Goal: Task Accomplishment & Management: Manage account settings

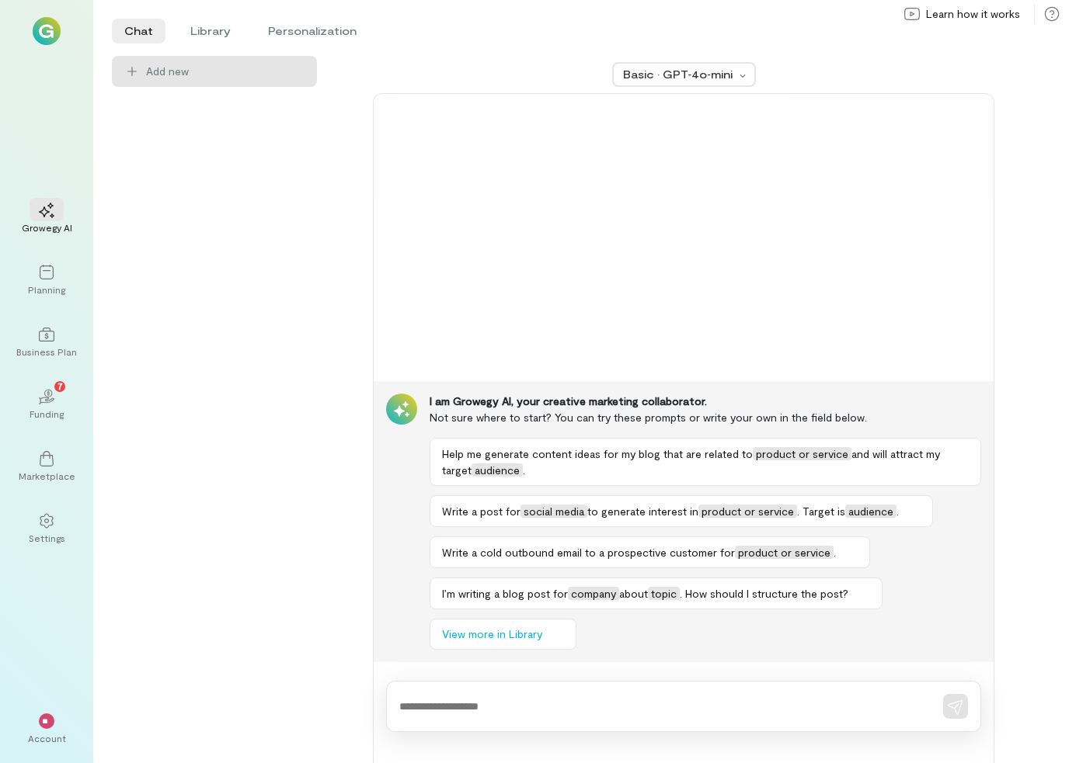
click at [26, 221] on div "Growegy AI" at bounding box center [47, 227] width 50 height 12
click at [40, 284] on div "Planning" at bounding box center [46, 289] width 37 height 12
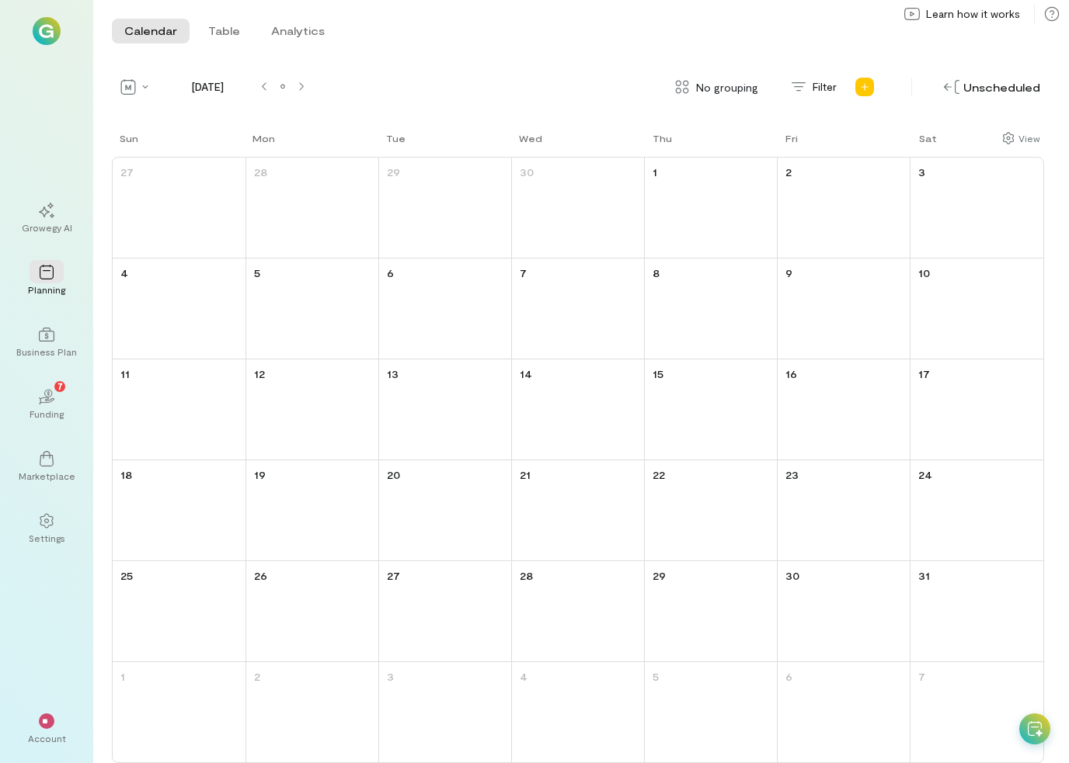
click at [33, 388] on div "02 7" at bounding box center [47, 395] width 34 height 23
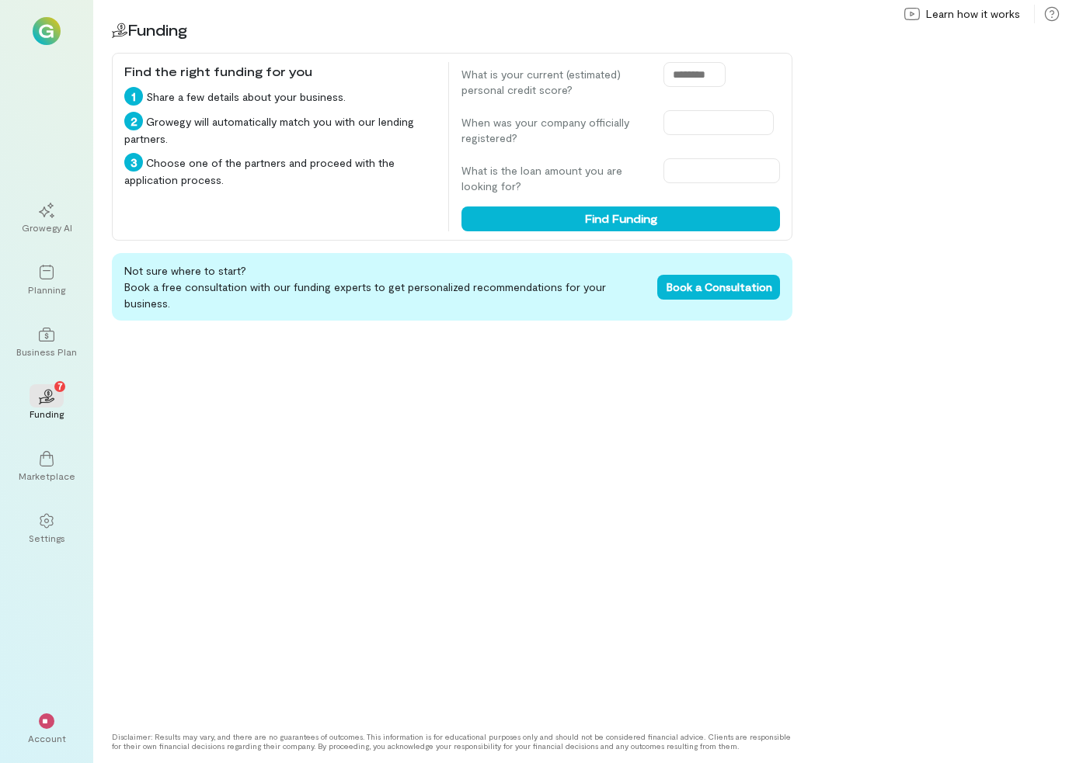
click at [43, 516] on icon at bounding box center [46, 520] width 13 height 15
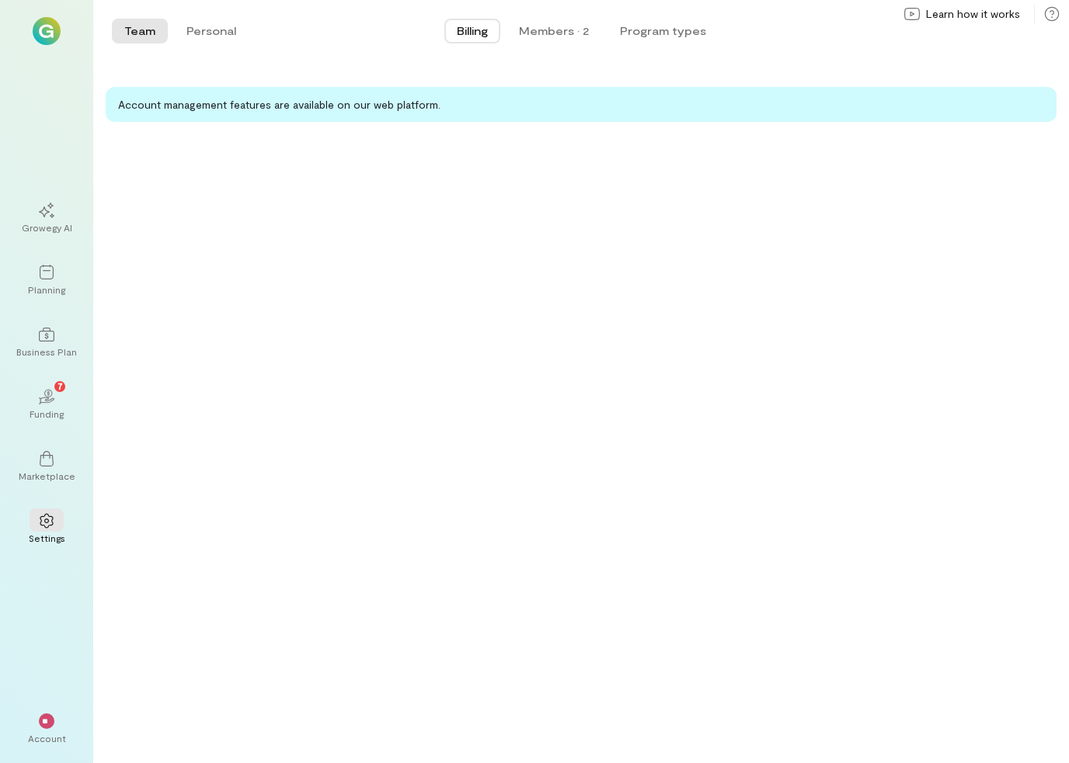
click at [43, 470] on div "Marketplace" at bounding box center [47, 476] width 57 height 12
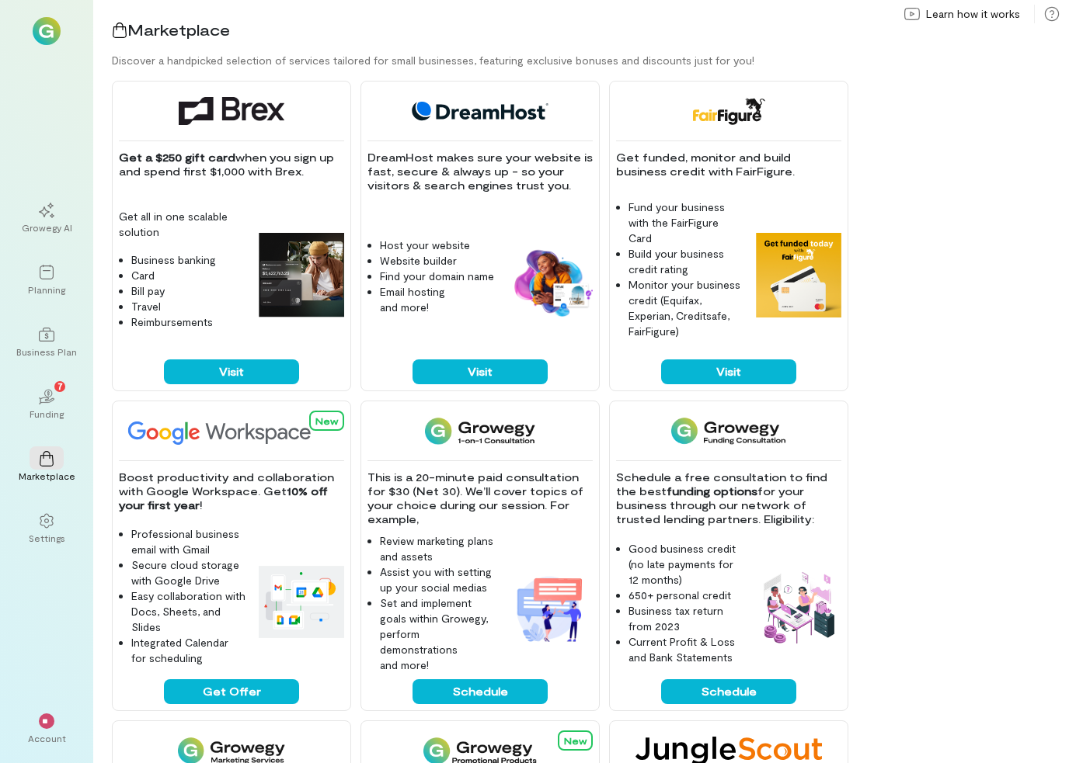
click at [795, 634] on img at bounding box center [798, 608] width 85 height 85
click at [40, 738] on div "Account" at bounding box center [47, 738] width 38 height 12
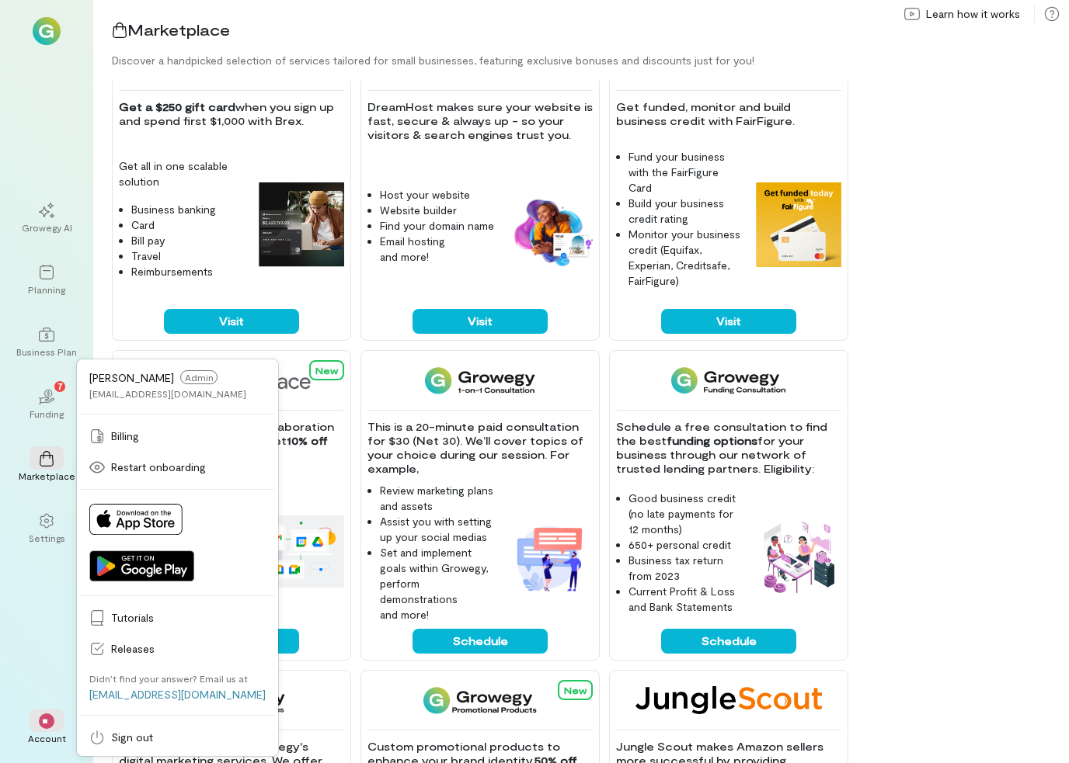
scroll to position [53, 0]
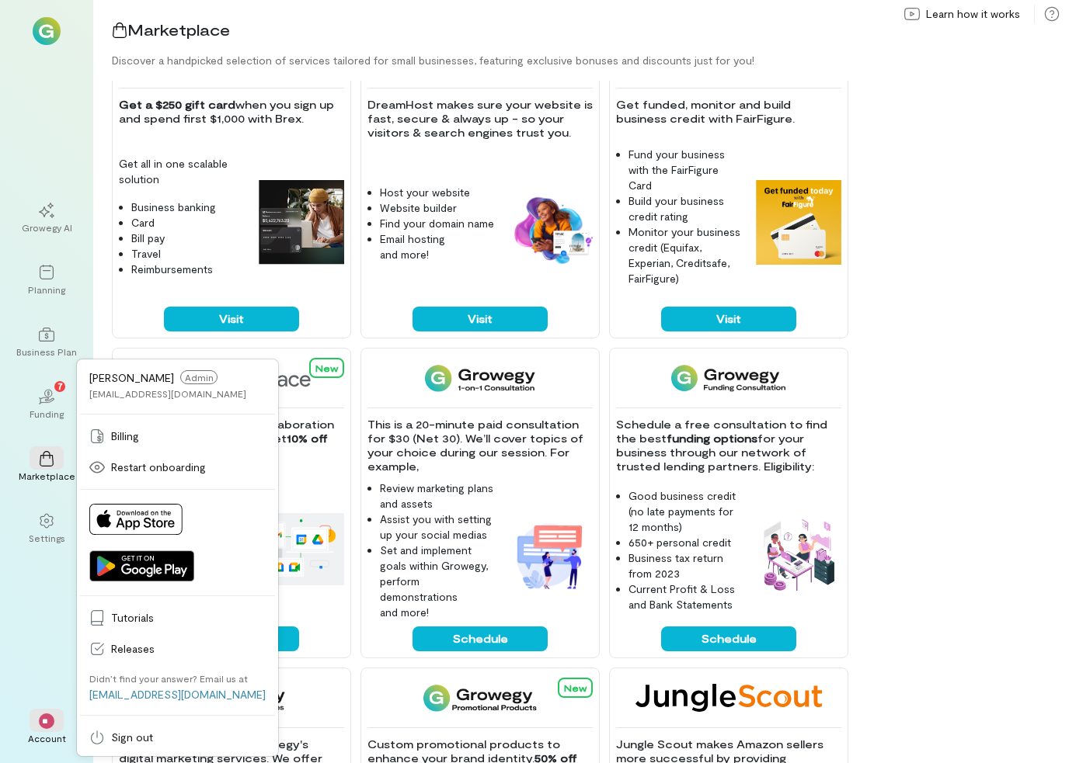
click at [99, 441] on icon at bounding box center [99, 439] width 4 height 6
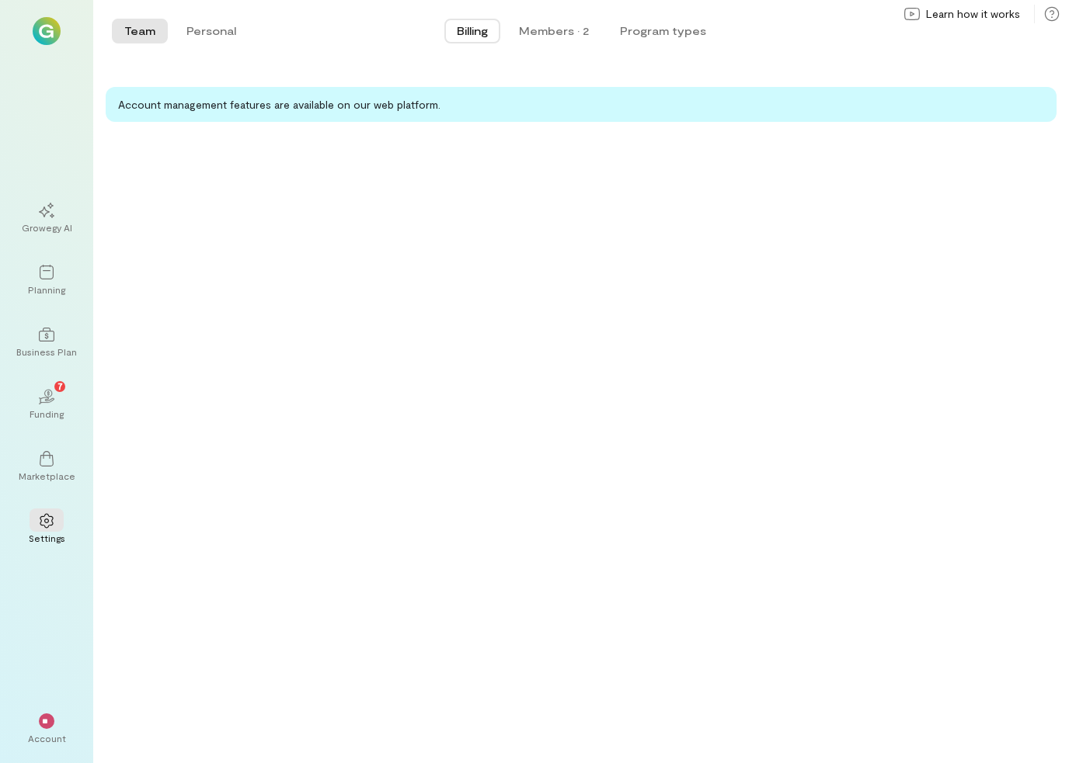
click at [541, 29] on div "Members · 2" at bounding box center [554, 31] width 70 height 16
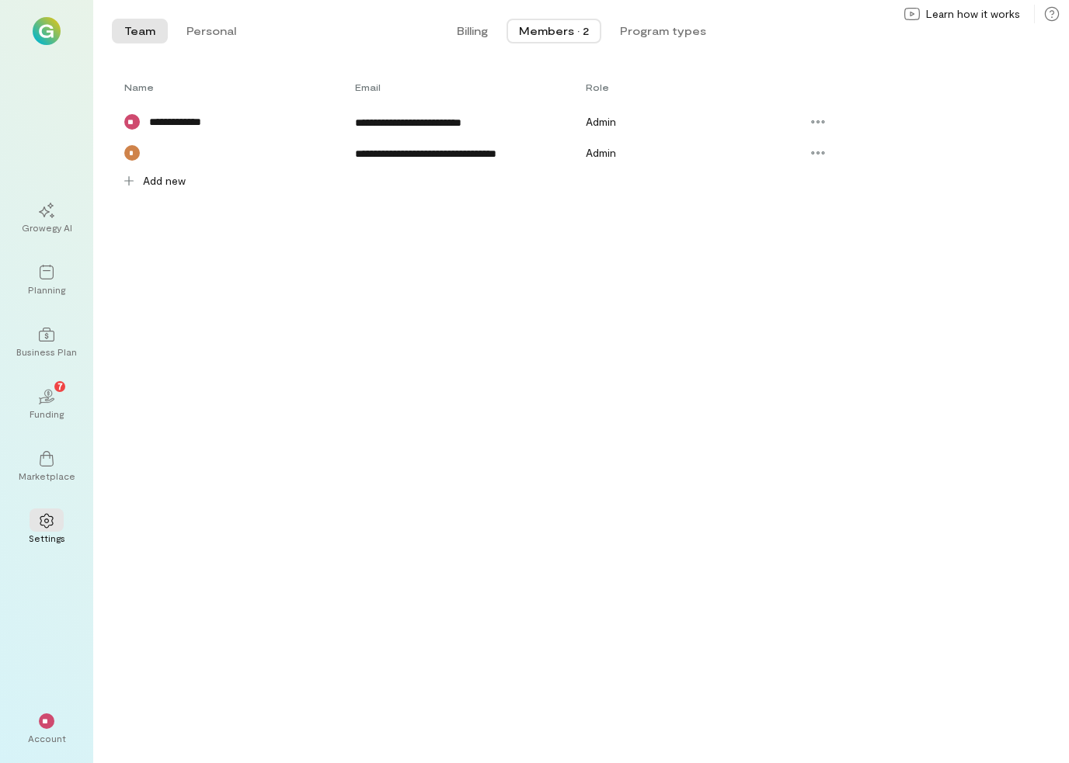
click at [460, 36] on span "Billing" at bounding box center [472, 31] width 31 height 16
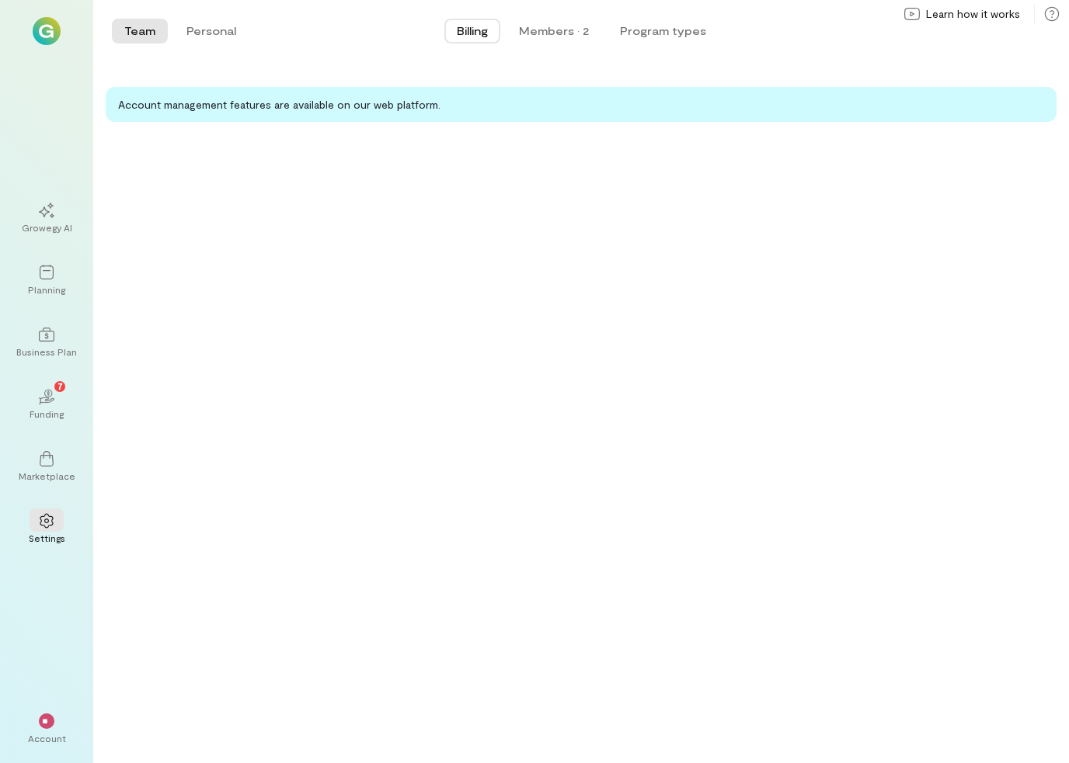
click at [193, 32] on button "Personal" at bounding box center [211, 31] width 75 height 25
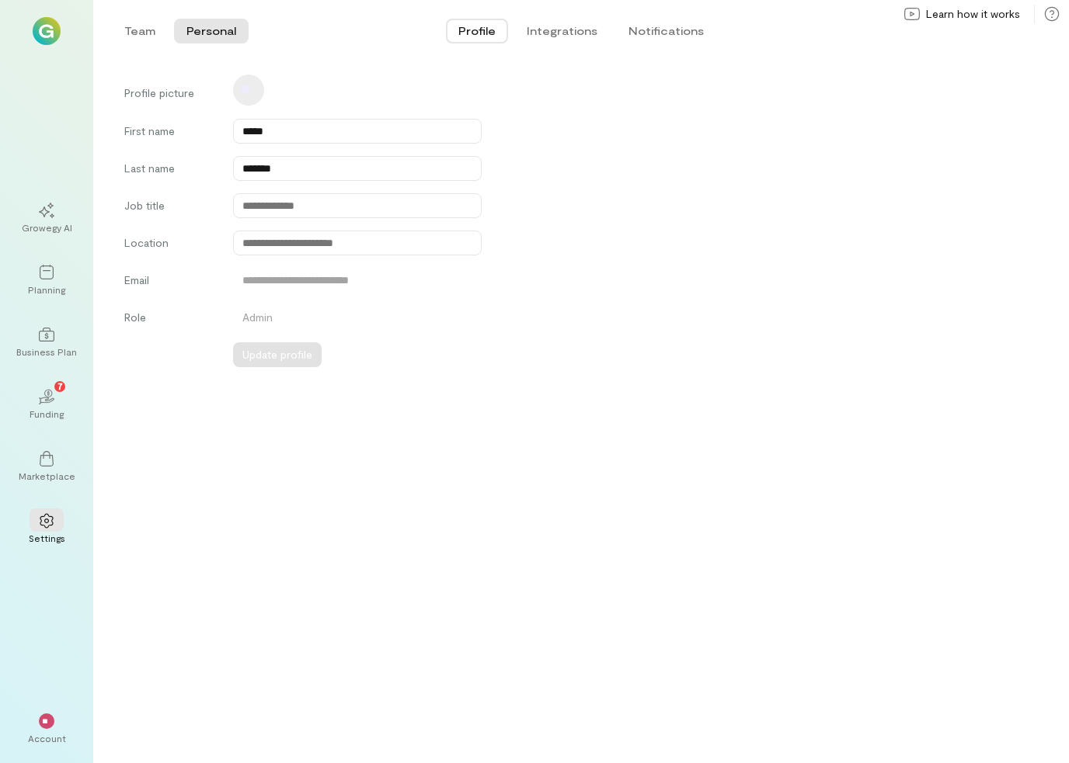
click at [689, 33] on button "Notifications" at bounding box center [666, 31] width 100 height 25
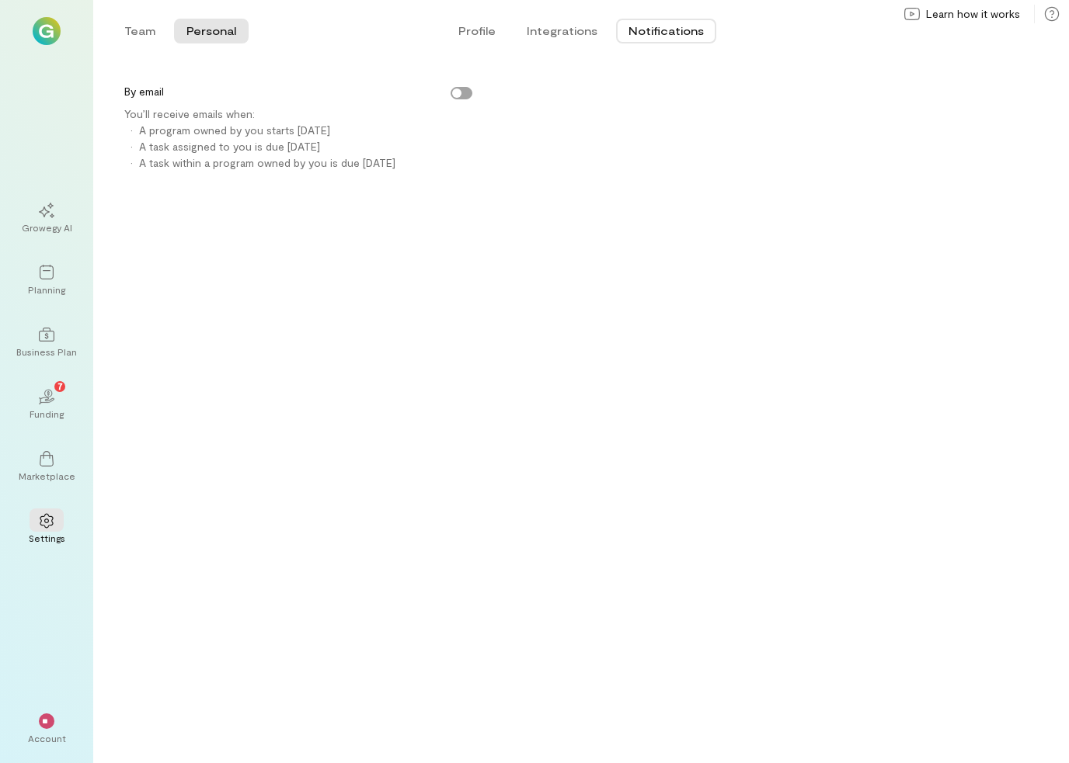
click at [576, 35] on button "Integrations" at bounding box center [562, 31] width 96 height 25
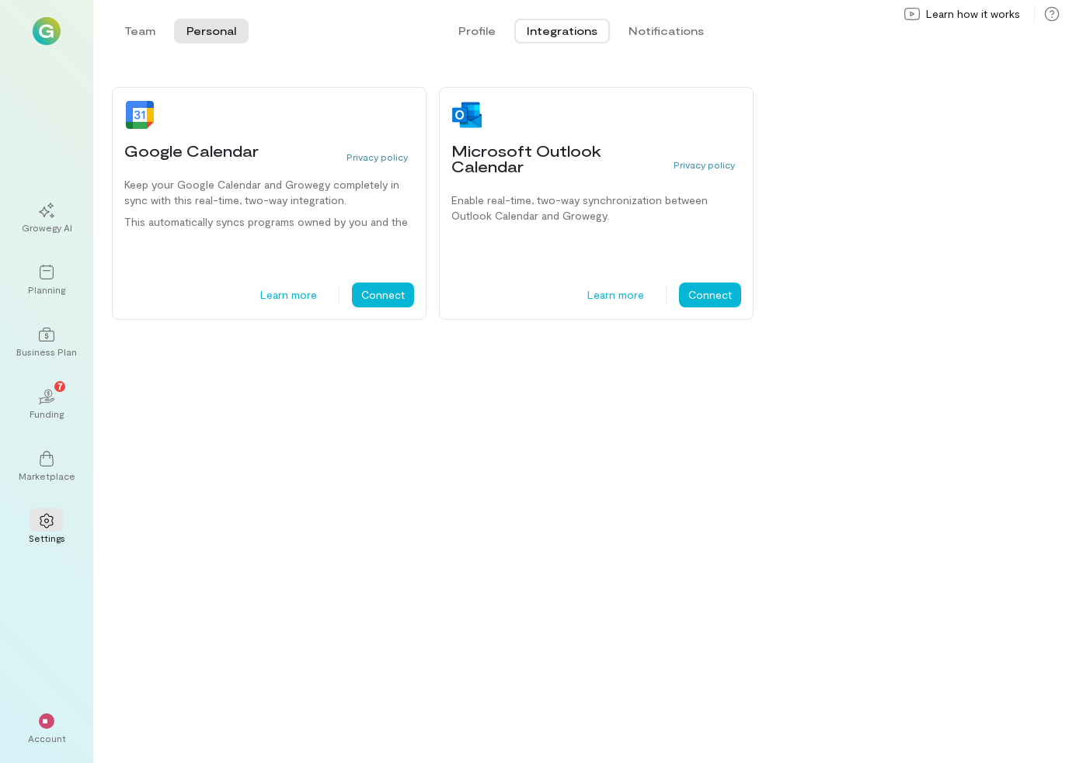
click at [485, 42] on button "Profile" at bounding box center [477, 31] width 62 height 25
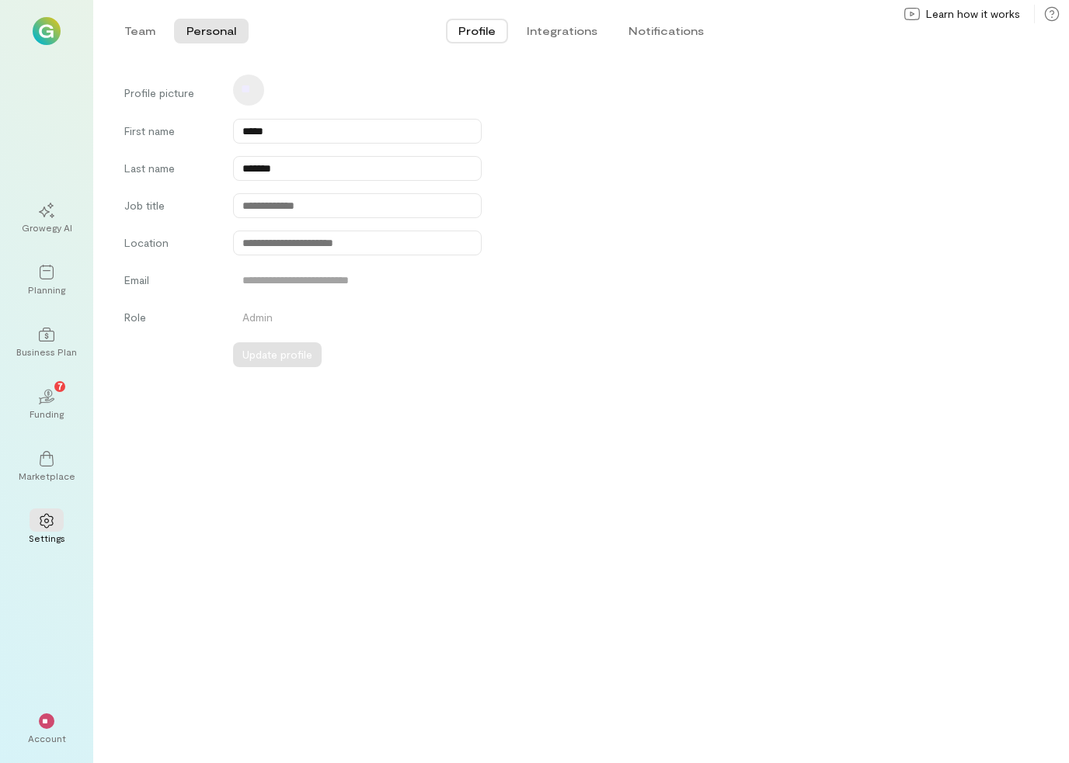
click at [40, 33] on img at bounding box center [47, 31] width 28 height 28
click at [965, 16] on span "Learn how it works" at bounding box center [973, 14] width 94 height 16
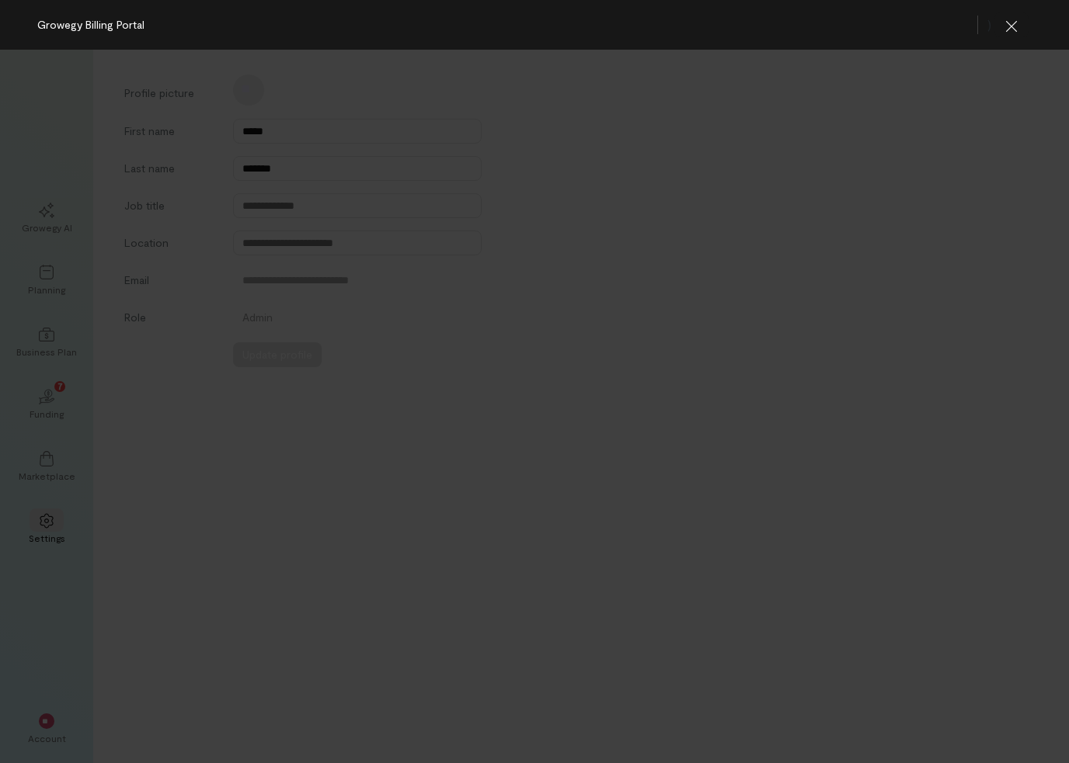
click at [68, 30] on div "Growegy Billing Portal" at bounding box center [90, 25] width 107 height 16
click at [1012, 19] on icon "button" at bounding box center [1011, 27] width 16 height 16
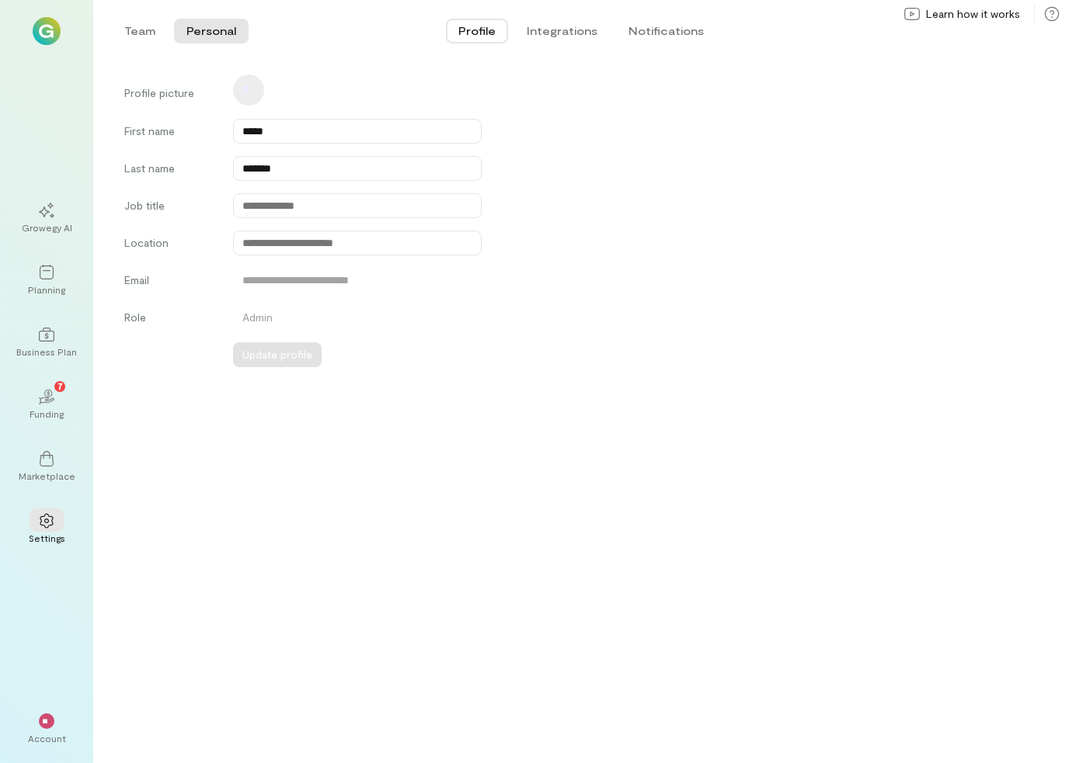
click at [135, 30] on button "Team" at bounding box center [140, 31] width 56 height 25
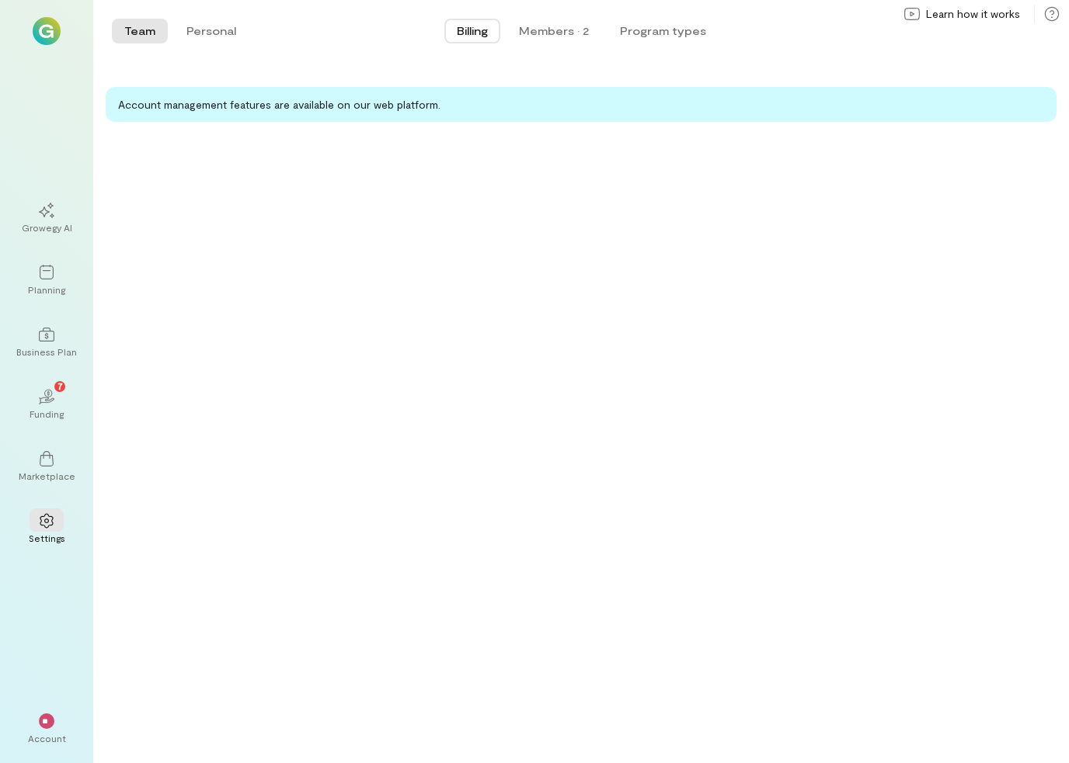
click at [47, 210] on icon at bounding box center [47, 211] width 16 height 16
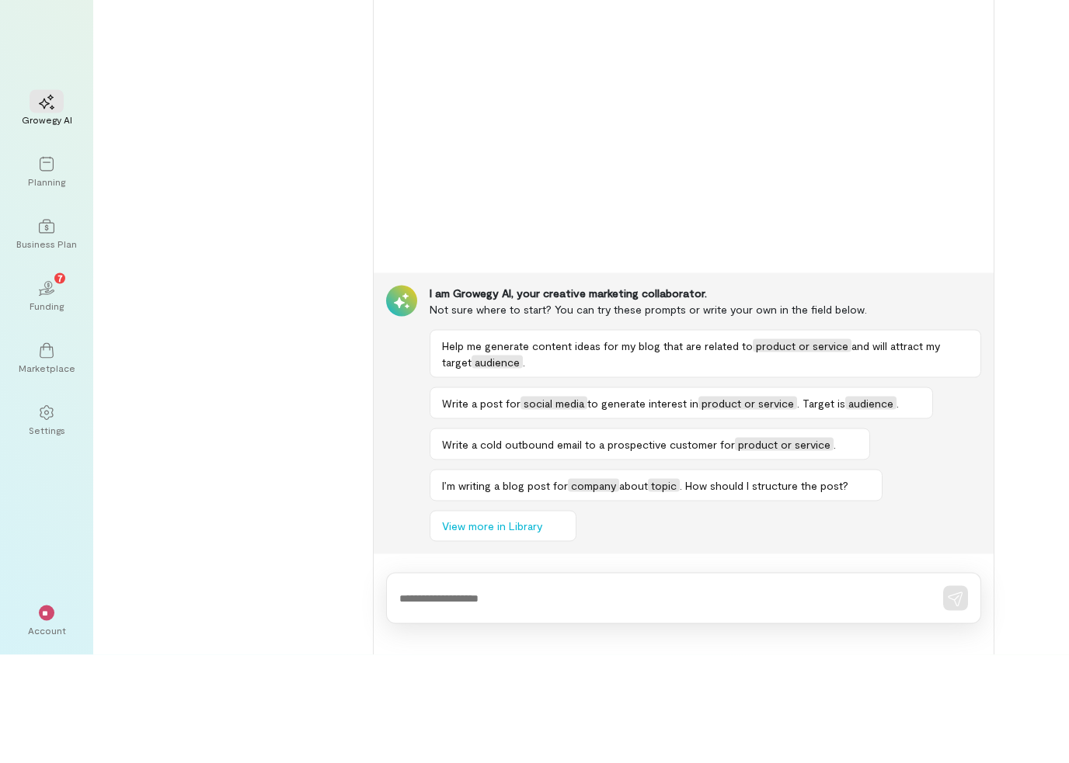
click at [28, 190] on div "Growegy AI" at bounding box center [47, 218] width 56 height 56
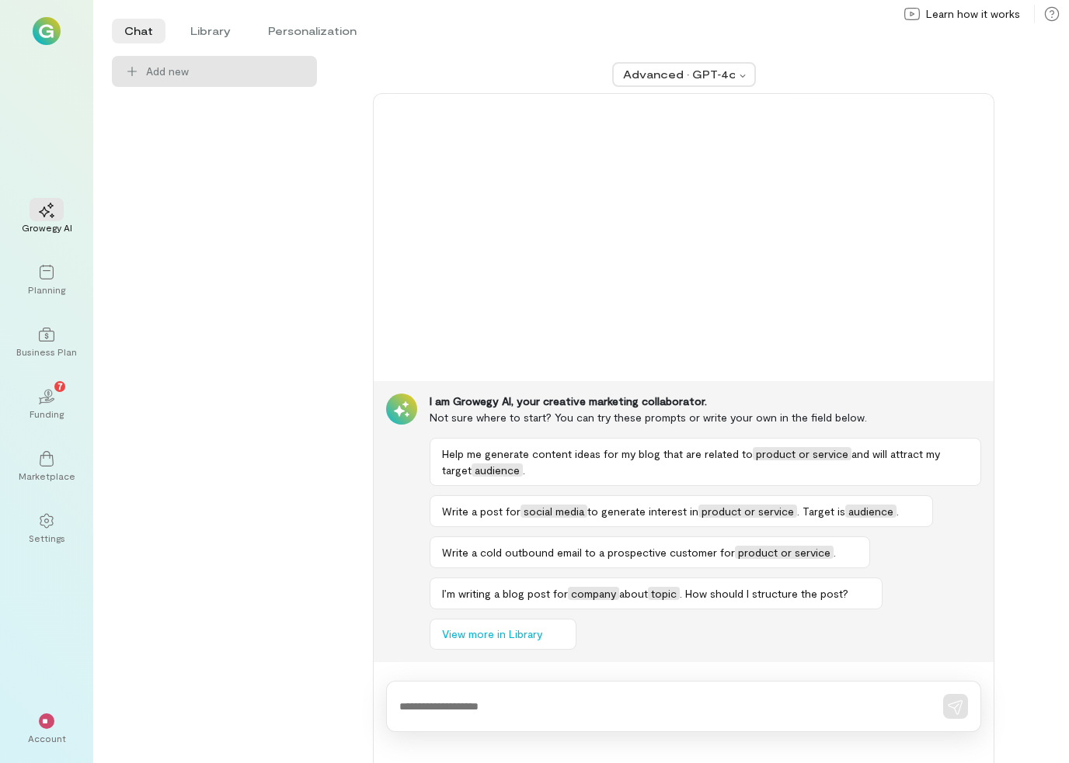
click at [203, 30] on li "Library" at bounding box center [210, 31] width 65 height 25
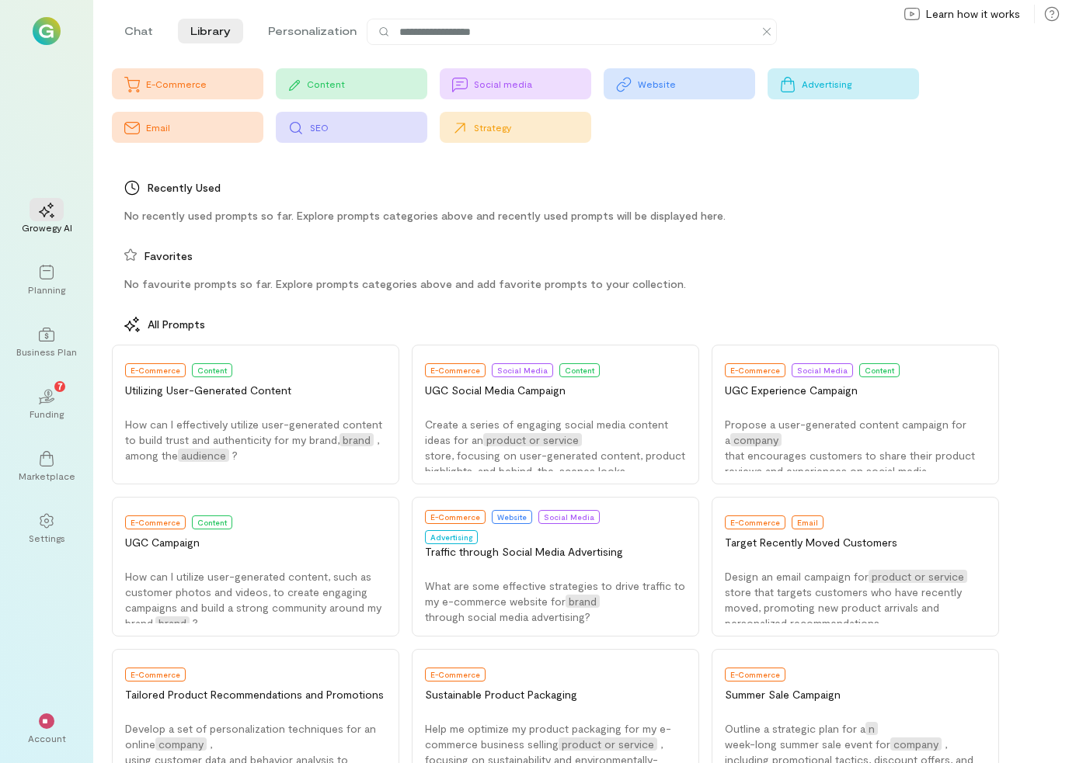
click at [130, 39] on li "Chat" at bounding box center [139, 31] width 54 height 25
